Goal: Transaction & Acquisition: Purchase product/service

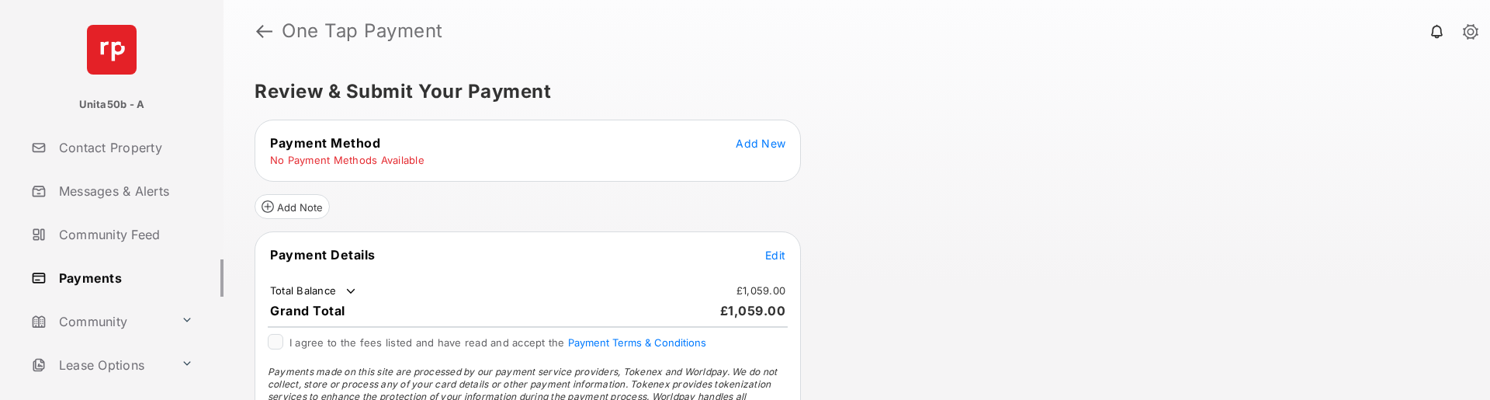
click at [769, 144] on span "Add New" at bounding box center [761, 143] width 50 height 13
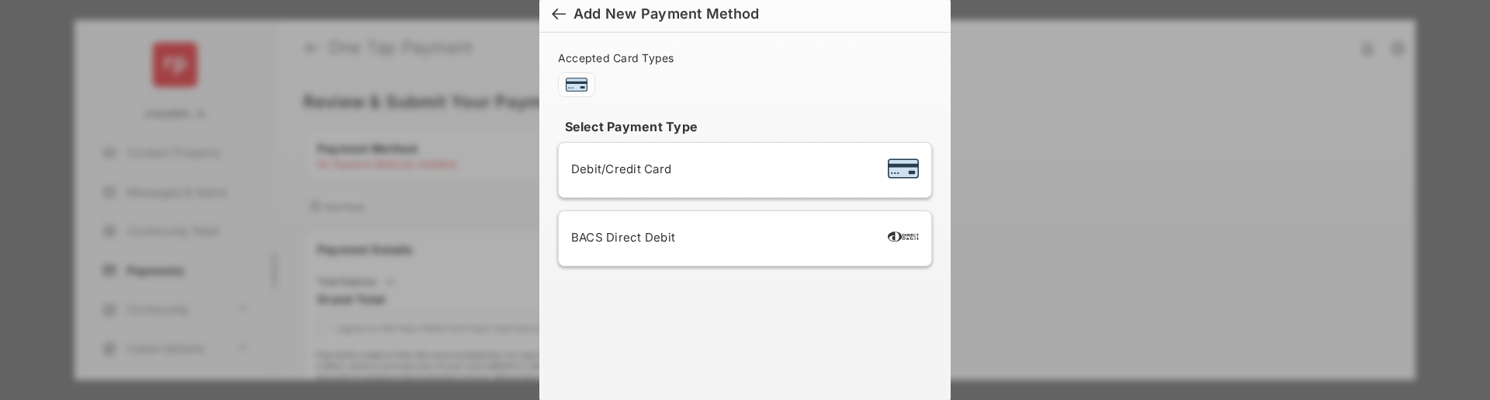
click at [740, 186] on li "Debit/Credit Card" at bounding box center [745, 170] width 374 height 56
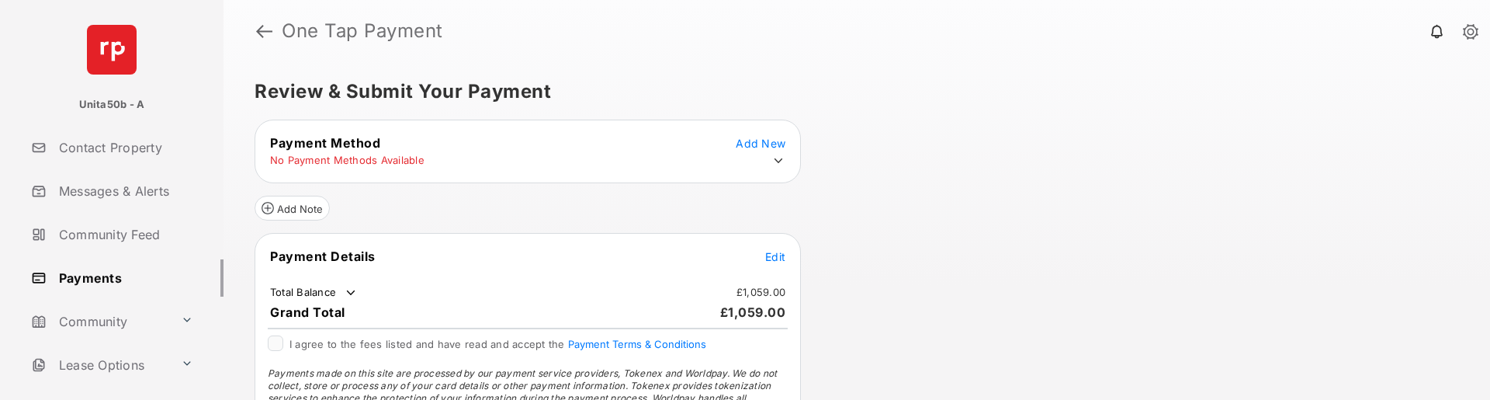
click at [770, 153] on td at bounding box center [774, 161] width 23 height 16
click at [774, 156] on icon at bounding box center [778, 161] width 14 height 14
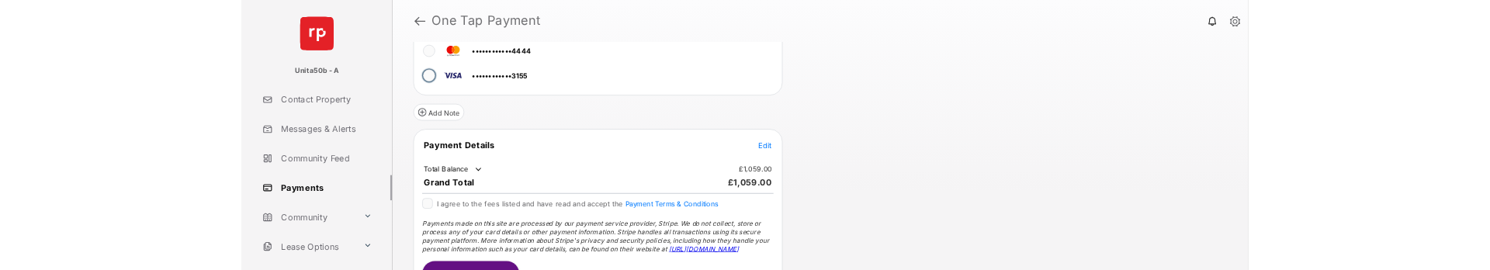
scroll to position [155, 0]
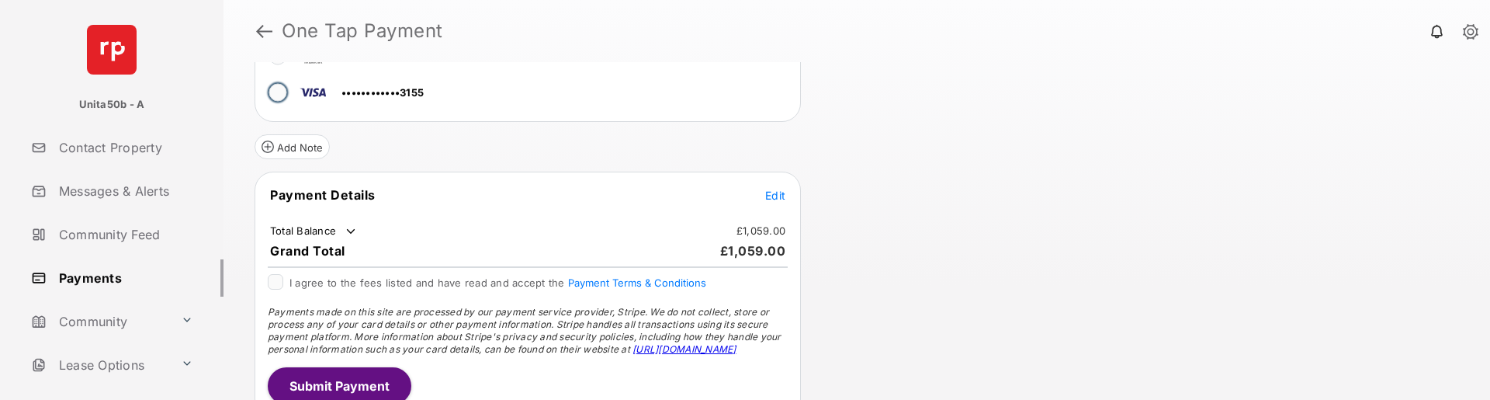
click at [779, 196] on span "Edit" at bounding box center [775, 195] width 20 height 13
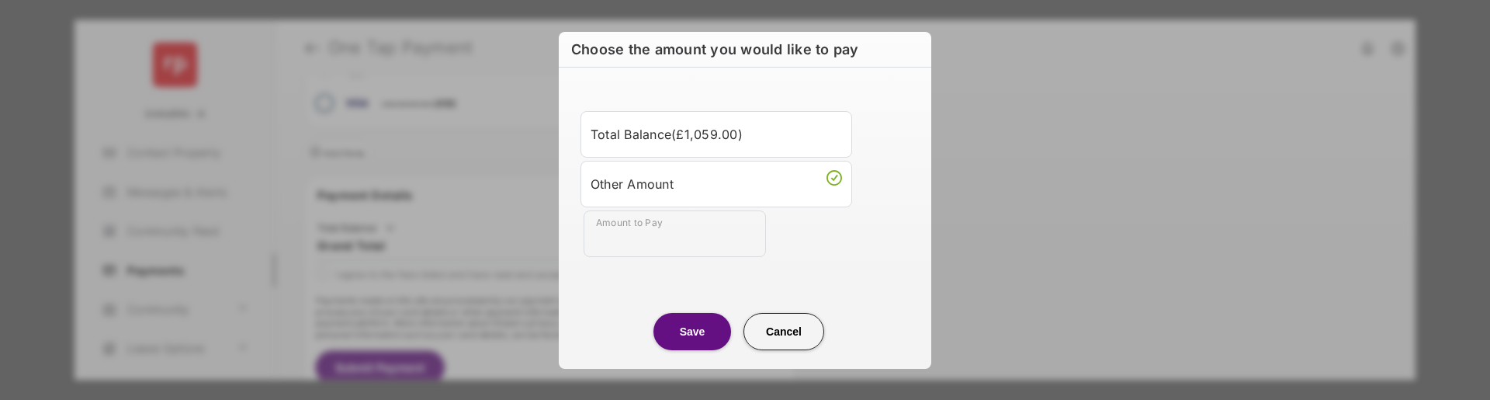
click at [656, 234] on input "Amount to Pay" at bounding box center [674, 233] width 182 height 47
type input "**"
click at [691, 327] on button "Save" at bounding box center [692, 331] width 78 height 37
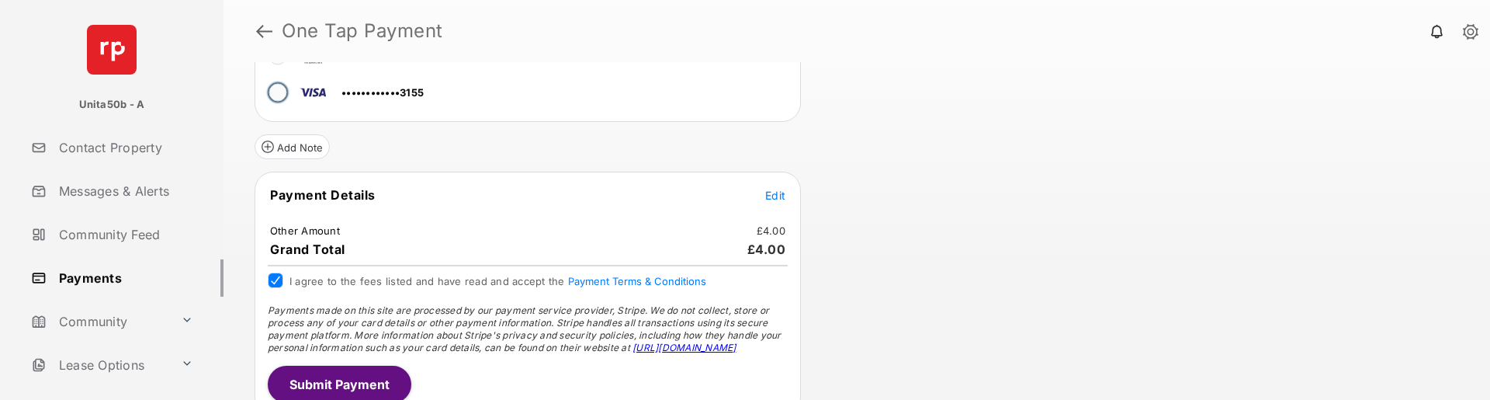
click at [324, 381] on button "Submit Payment" at bounding box center [340, 383] width 144 height 37
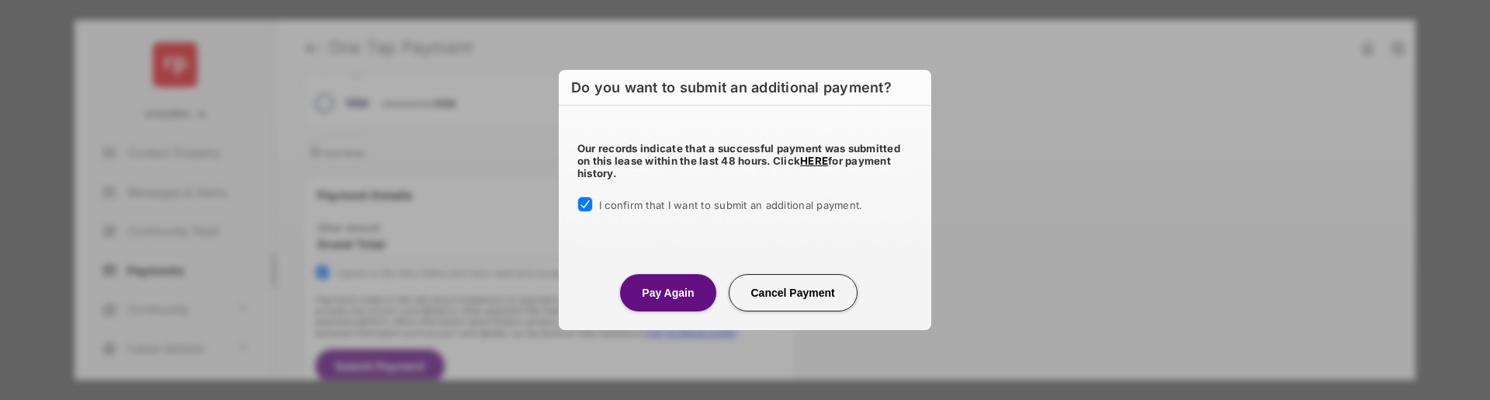
click at [642, 289] on button "Pay Again" at bounding box center [667, 292] width 95 height 37
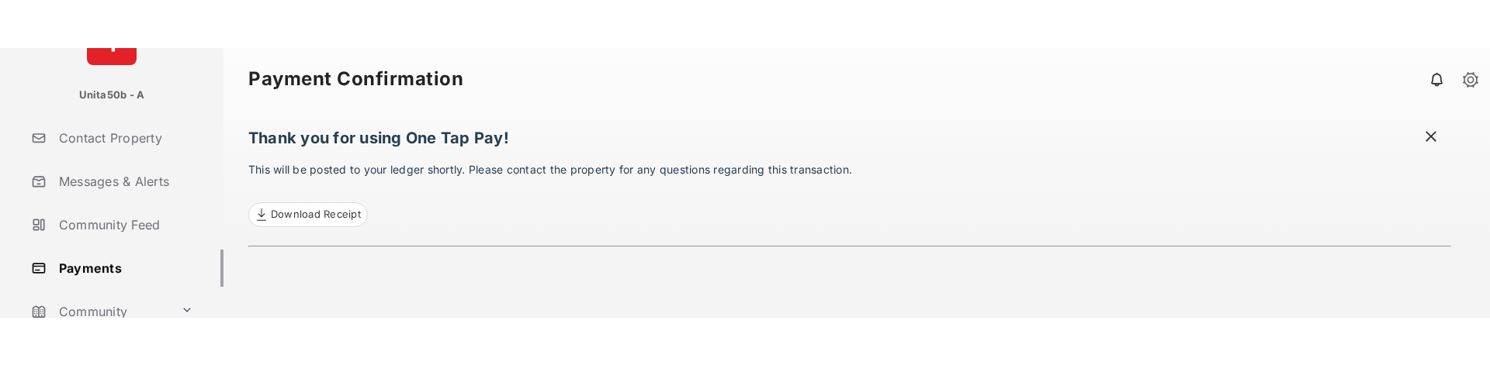
scroll to position [233, 0]
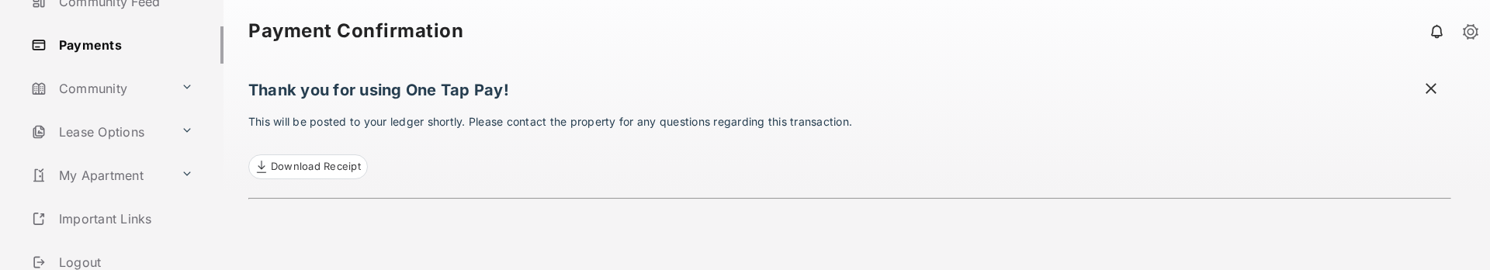
drag, startPoint x: 99, startPoint y: 48, endPoint x: 89, endPoint y: 57, distance: 13.2
click at [99, 48] on link "Payments" at bounding box center [124, 44] width 199 height 37
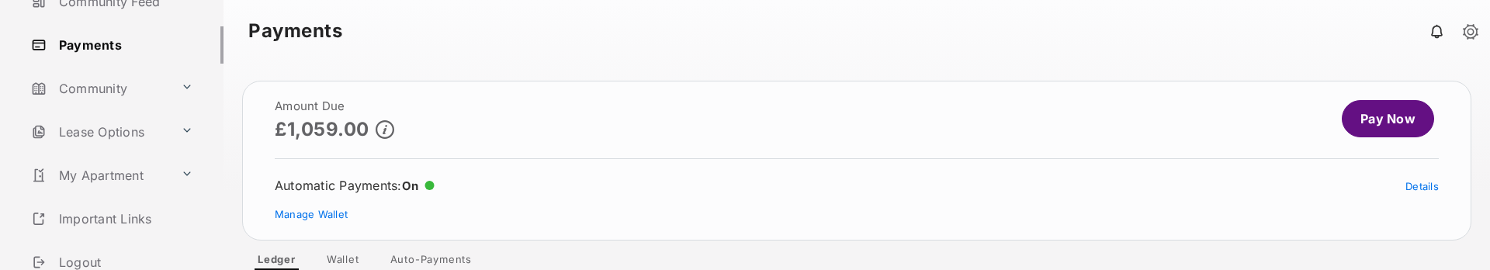
click at [1368, 125] on link "Pay Now" at bounding box center [1388, 118] width 92 height 37
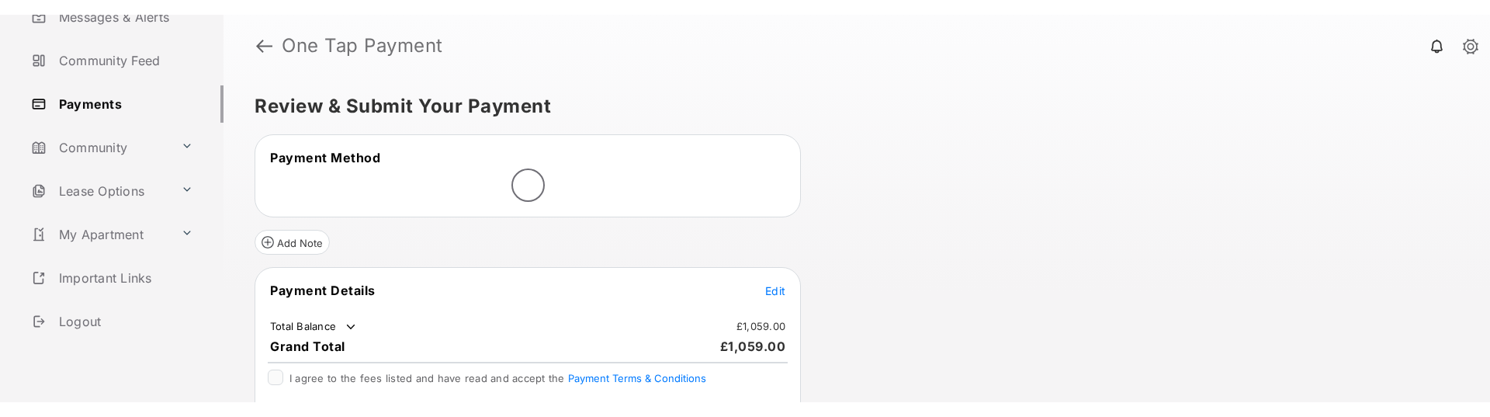
scroll to position [159, 0]
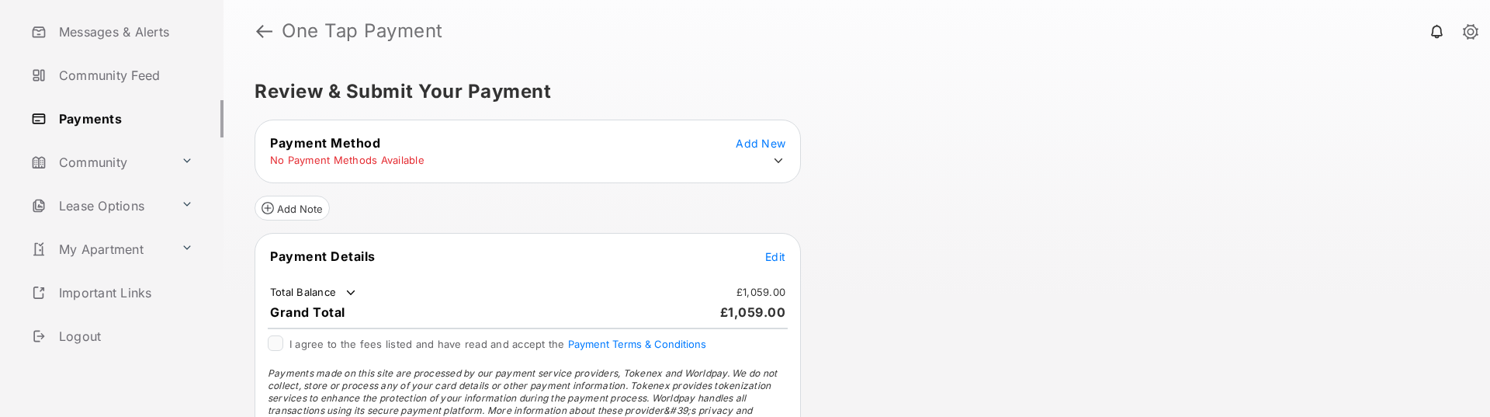
click at [774, 158] on icon at bounding box center [778, 161] width 14 height 14
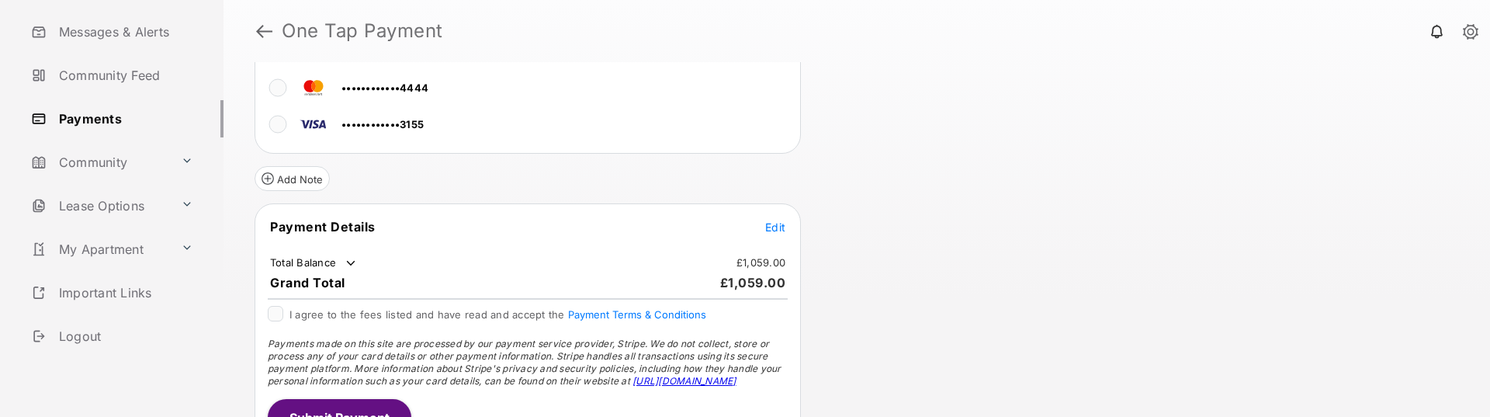
scroll to position [158, 0]
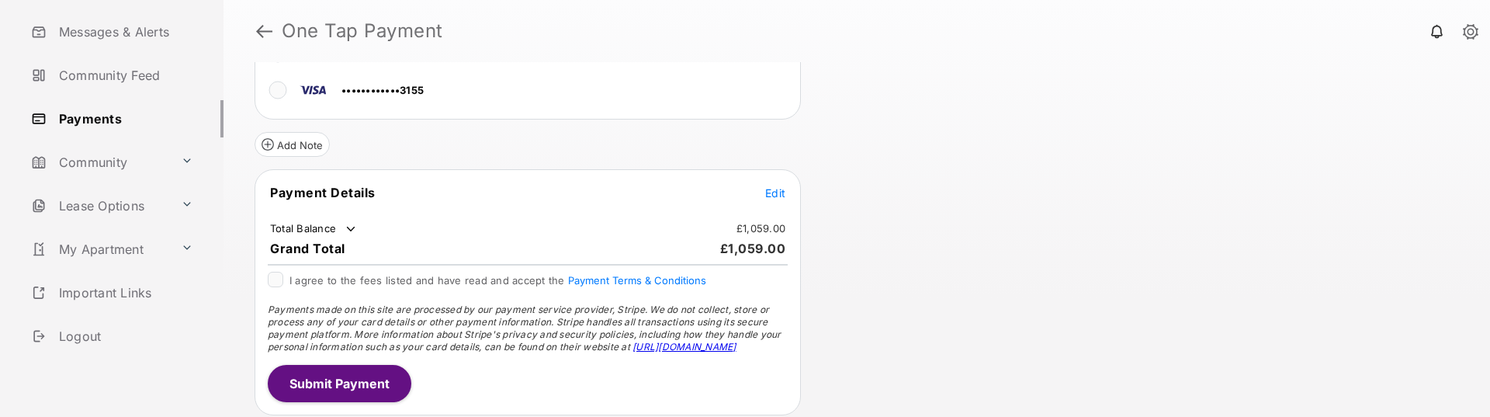
click at [776, 194] on span "Edit" at bounding box center [775, 192] width 20 height 13
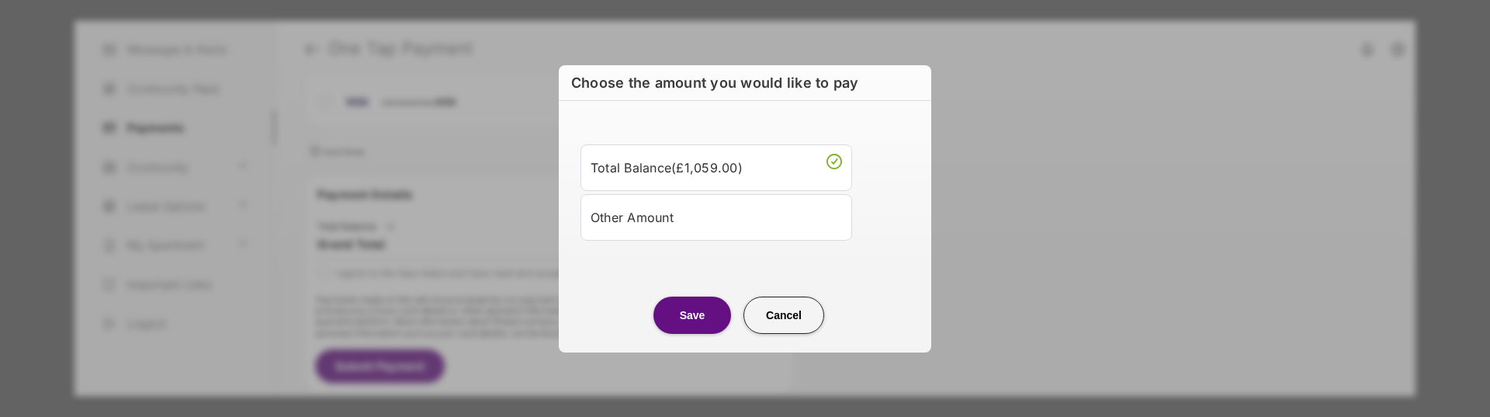
click at [775, 209] on div "Other Amount" at bounding box center [715, 217] width 251 height 26
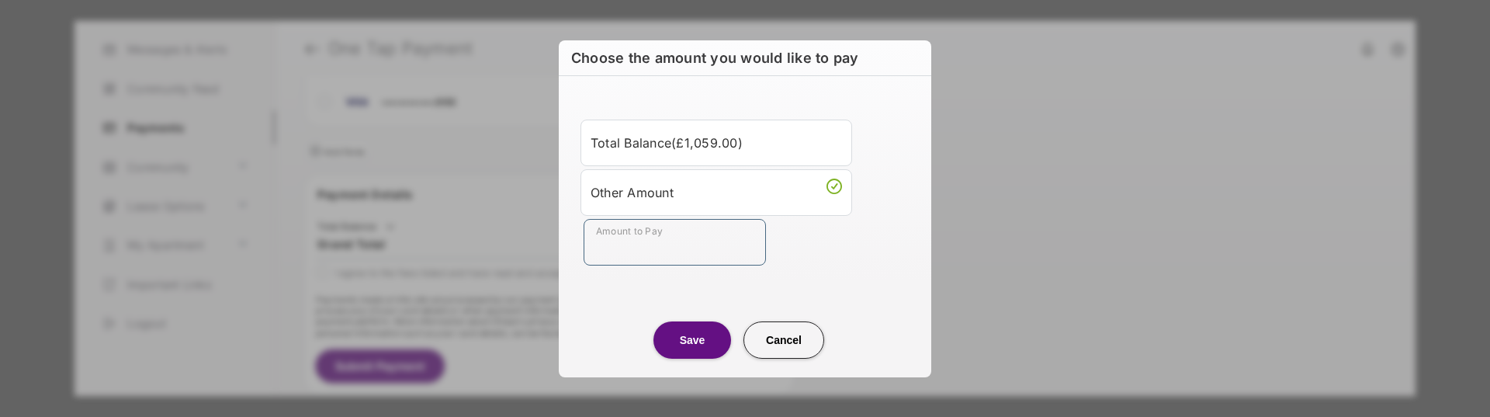
click at [687, 244] on input "Amount to Pay" at bounding box center [674, 242] width 182 height 47
type input "**"
click at [685, 338] on button "Save" at bounding box center [692, 339] width 78 height 37
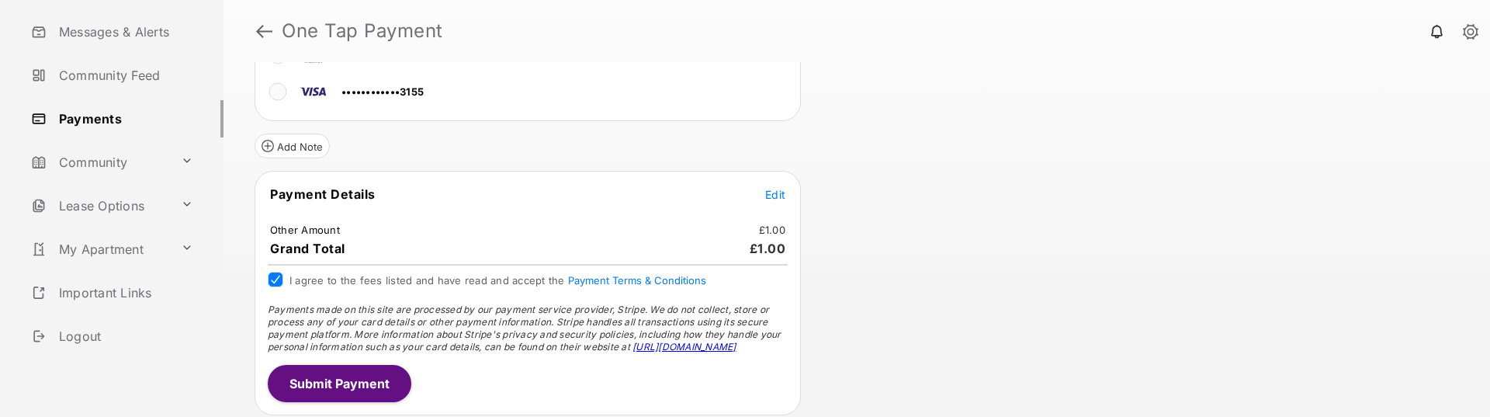
click at [320, 386] on button "Submit Payment" at bounding box center [340, 383] width 144 height 37
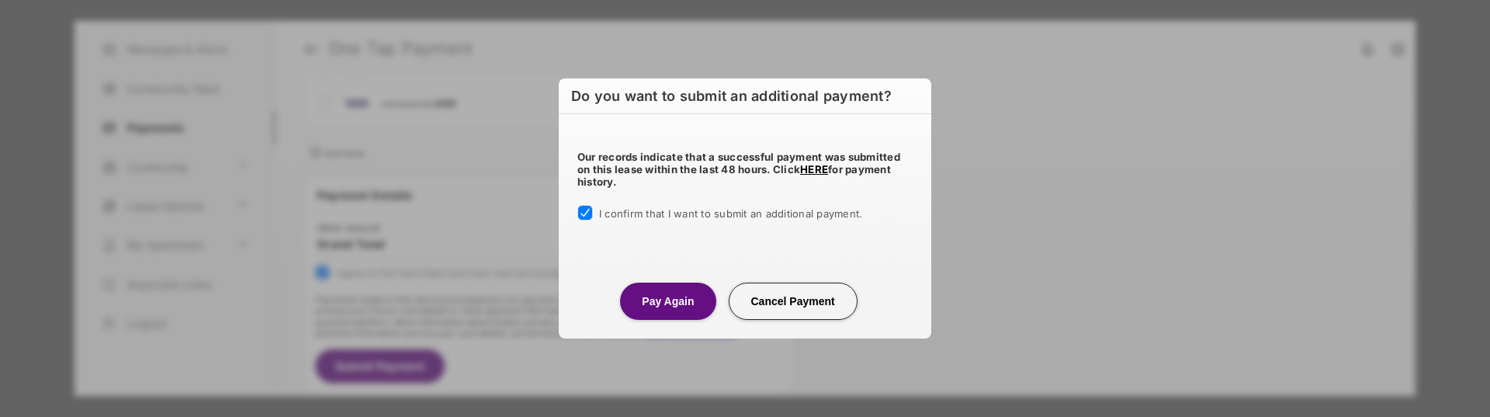
click at [647, 290] on button "Pay Again" at bounding box center [667, 300] width 95 height 37
